Goal: Information Seeking & Learning: Find specific page/section

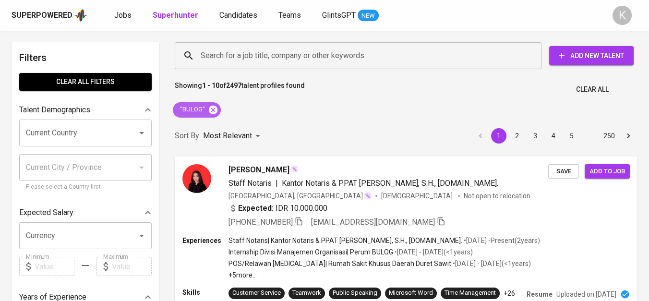
click at [215, 112] on icon at bounding box center [213, 109] width 9 height 9
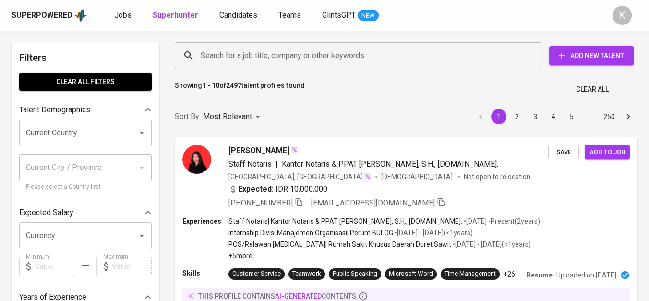
click at [245, 56] on input "Search for a job title, company or other keywords" at bounding box center [360, 56] width 325 height 18
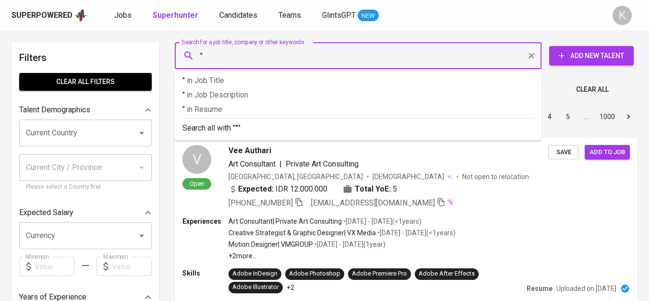
paste input "PT. Jagad Energy Indonesia"
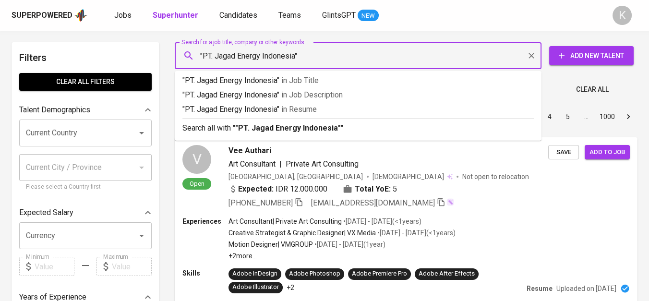
click at [216, 55] on input ""PT. Jagad Energy Indonesia"" at bounding box center [360, 56] width 325 height 18
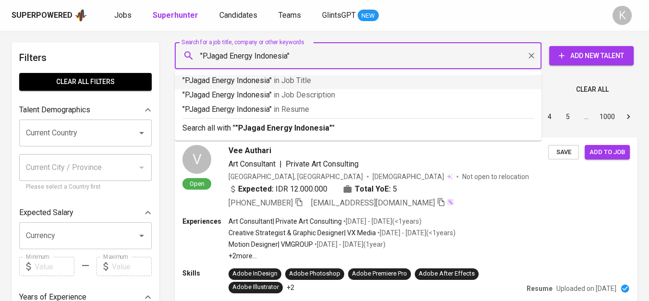
type input ""Jagad Energy Indonesia""
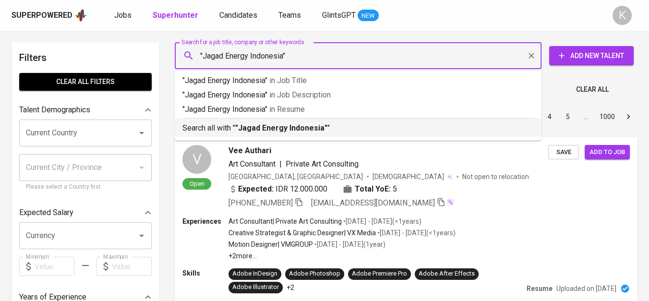
click at [295, 124] on b ""Jagad Energy Indonesia"" at bounding box center [281, 127] width 92 height 9
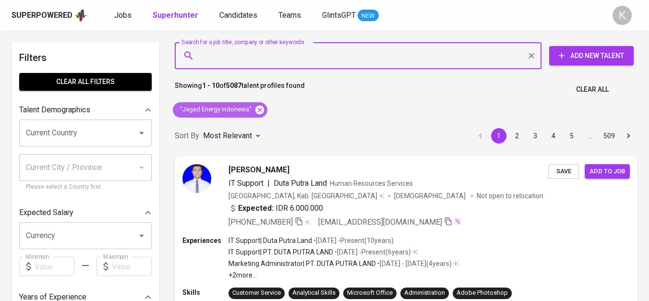
click at [255, 112] on icon at bounding box center [260, 110] width 11 height 11
